Goal: Transaction & Acquisition: Purchase product/service

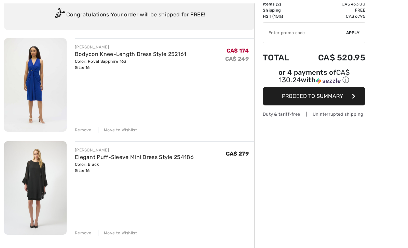
scroll to position [54, 0]
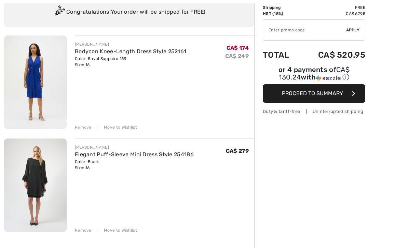
click at [84, 129] on div "Remove" at bounding box center [83, 128] width 17 height 6
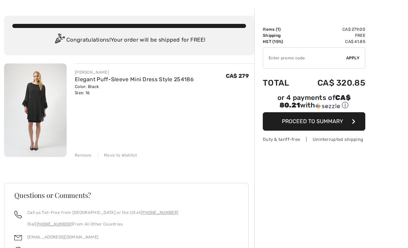
scroll to position [27, 0]
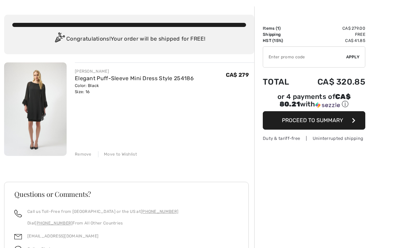
click at [48, 98] on img at bounding box center [35, 109] width 62 height 94
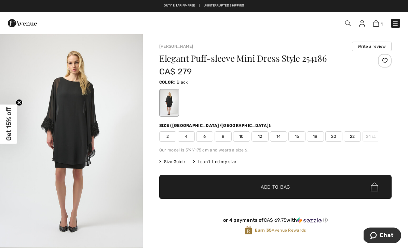
click at [80, 113] on img "1 / 4" at bounding box center [71, 140] width 143 height 214
